Goal: Find specific page/section: Find specific page/section

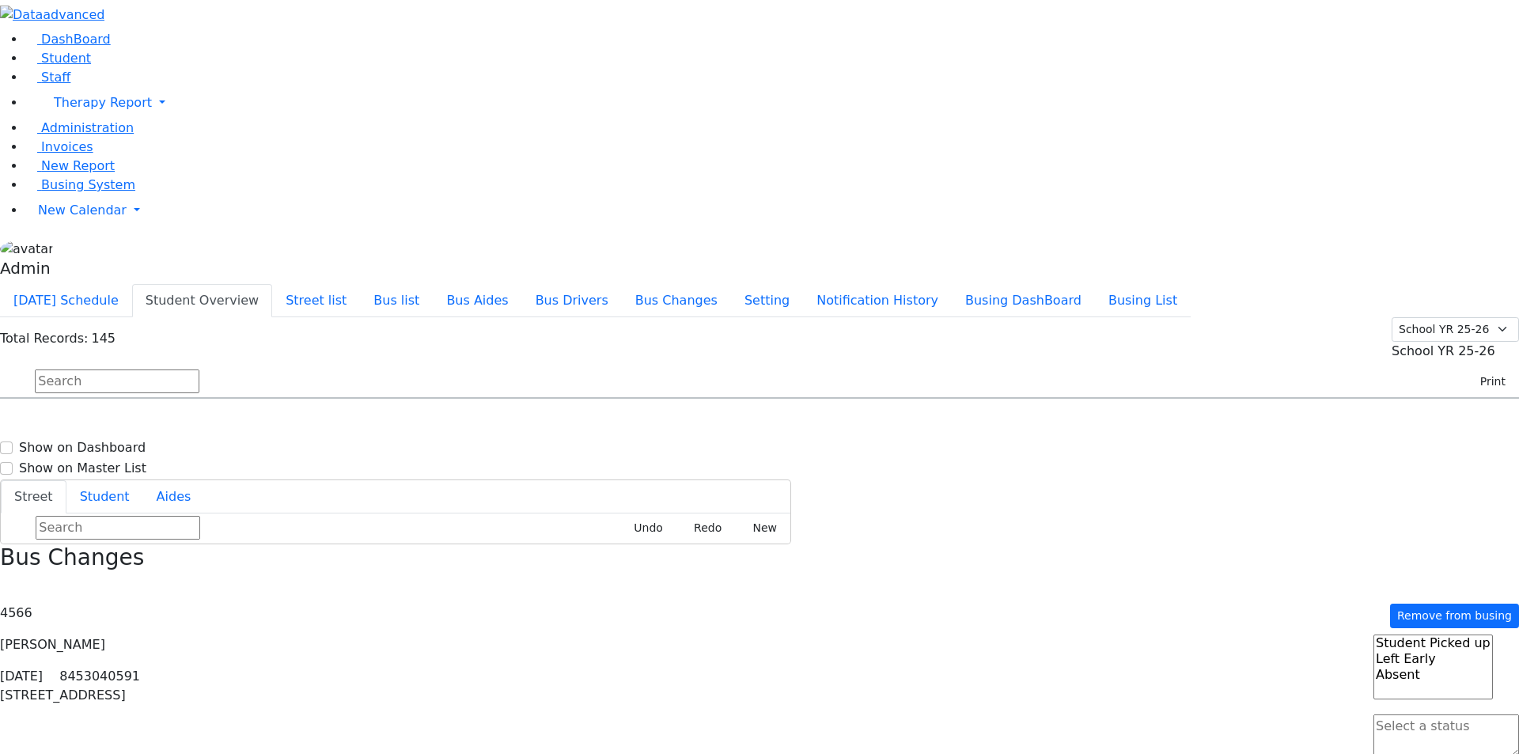
select select
click at [61, 66] on span "Student" at bounding box center [66, 58] width 50 height 15
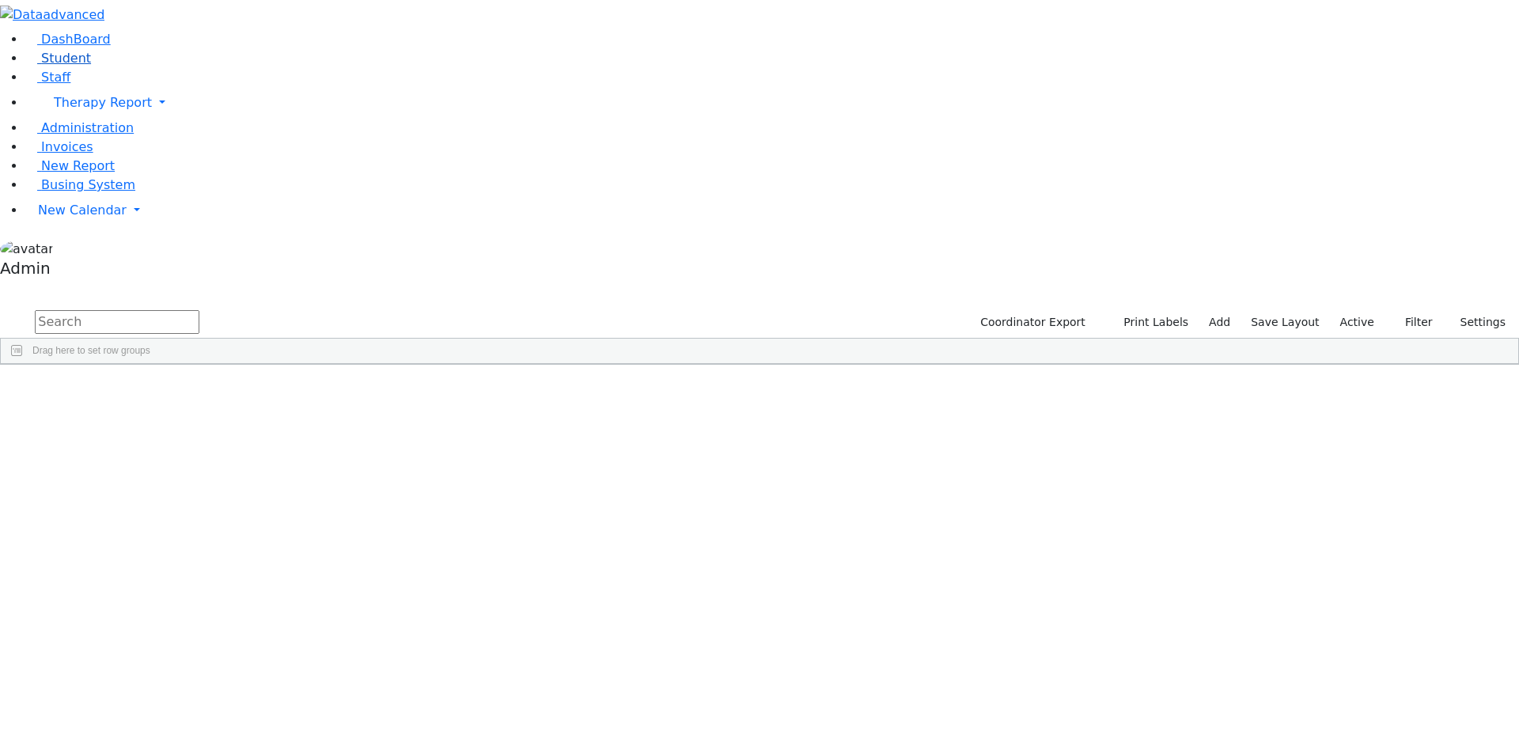
click at [68, 66] on span "Student" at bounding box center [66, 58] width 50 height 15
click at [146, 284] on div "Admin" at bounding box center [759, 261] width 1519 height 45
